Goal: Transaction & Acquisition: Purchase product/service

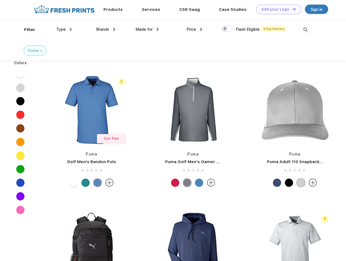
scroll to position [0, 0]
click at [277, 9] on link "Add your Logo Design Tool" at bounding box center [278, 10] width 45 height 10
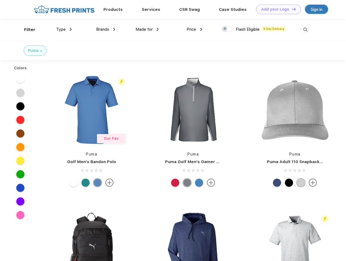
click at [0, 0] on div "Design Tool" at bounding box center [0, 0] width 0 height 0
click at [292, 9] on link "Add your Logo Design Tool" at bounding box center [278, 10] width 45 height 10
click at [26, 30] on div "Filter" at bounding box center [29, 30] width 11 height 6
click at [64, 29] on span "Type" at bounding box center [61, 29] width 10 height 5
click at [106, 29] on span "Brands" at bounding box center [102, 29] width 13 height 5
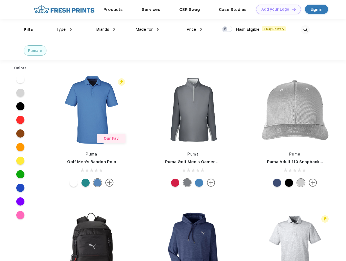
click at [147, 29] on span "Made for" at bounding box center [144, 29] width 17 height 5
click at [195, 29] on span "Price" at bounding box center [192, 29] width 10 height 5
click at [227, 29] on div at bounding box center [227, 29] width 11 height 6
click at [225, 29] on input "checkbox" at bounding box center [224, 28] width 4 height 4
click at [305, 30] on img at bounding box center [305, 29] width 9 height 9
